Goal: Go to known website: Access a specific website the user already knows

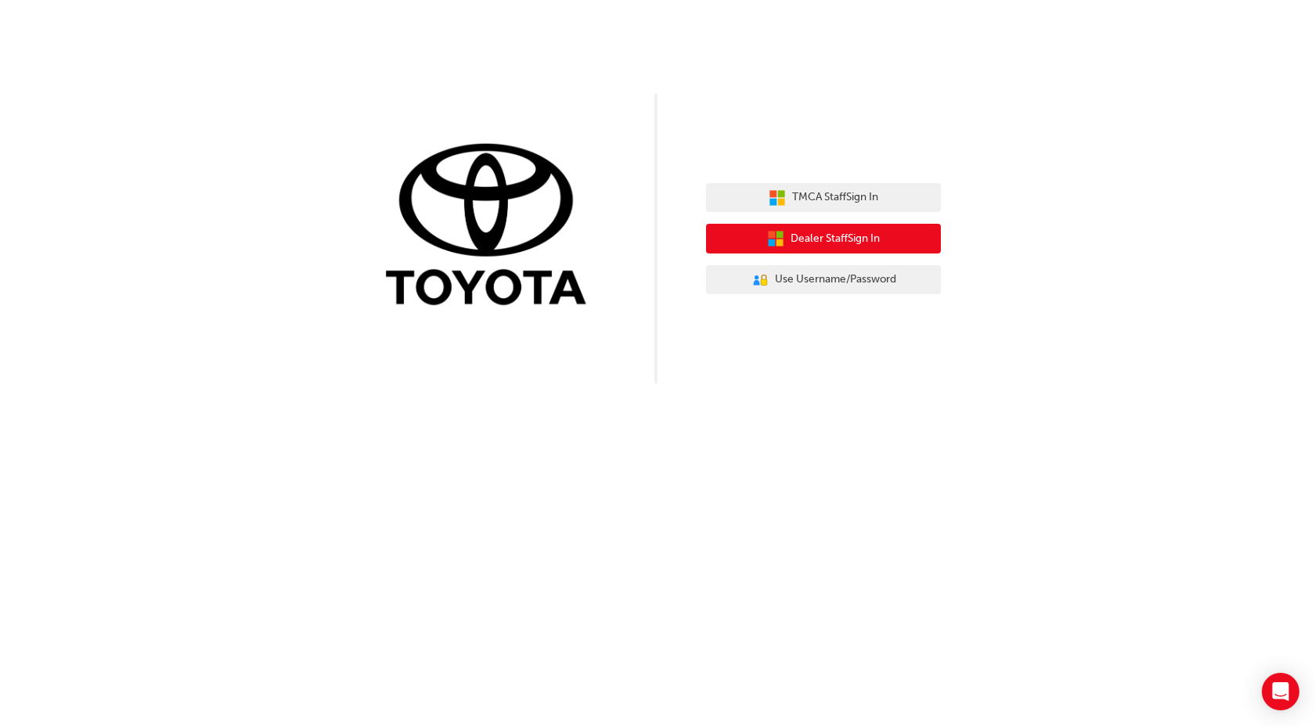
drag, startPoint x: 831, startPoint y: 239, endPoint x: 836, endPoint y: 231, distance: 9.1
click at [831, 238] on span "Dealer Staff Sign In" at bounding box center [834, 239] width 89 height 18
